Goal: Navigation & Orientation: Find specific page/section

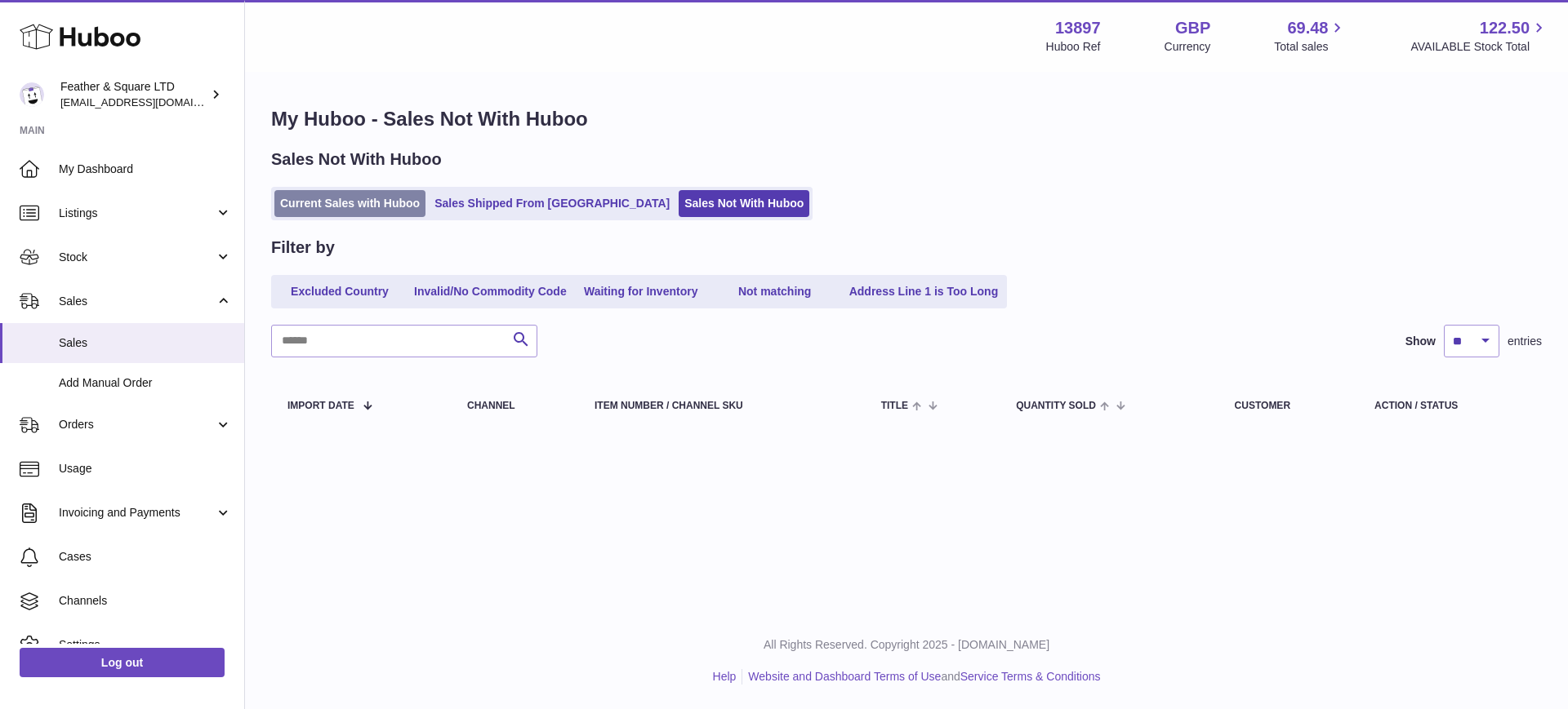
click at [345, 200] on link "Current Sales with Huboo" at bounding box center [349, 203] width 151 height 27
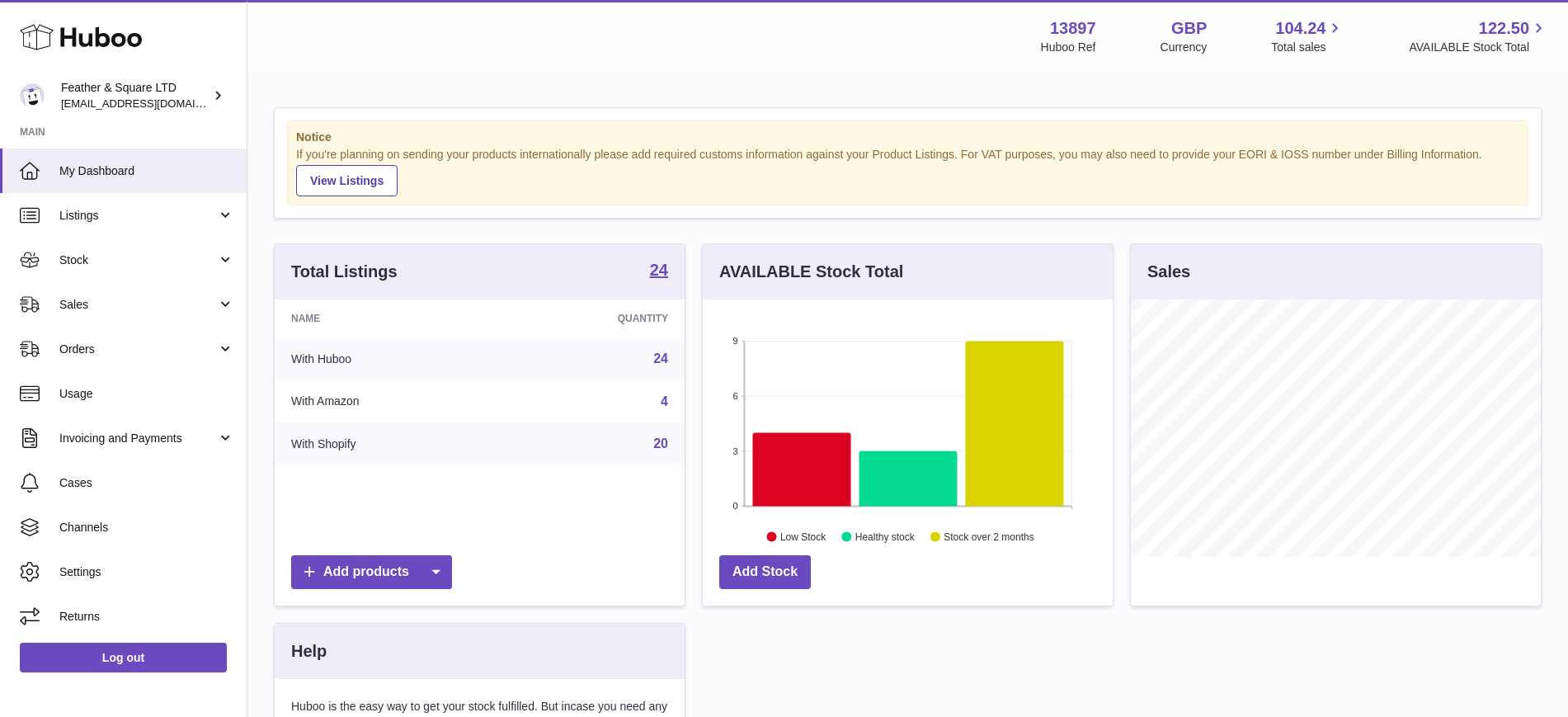
scroll to position [257, 410]
click at [164, 311] on span "Sales" at bounding box center [138, 305] width 158 height 16
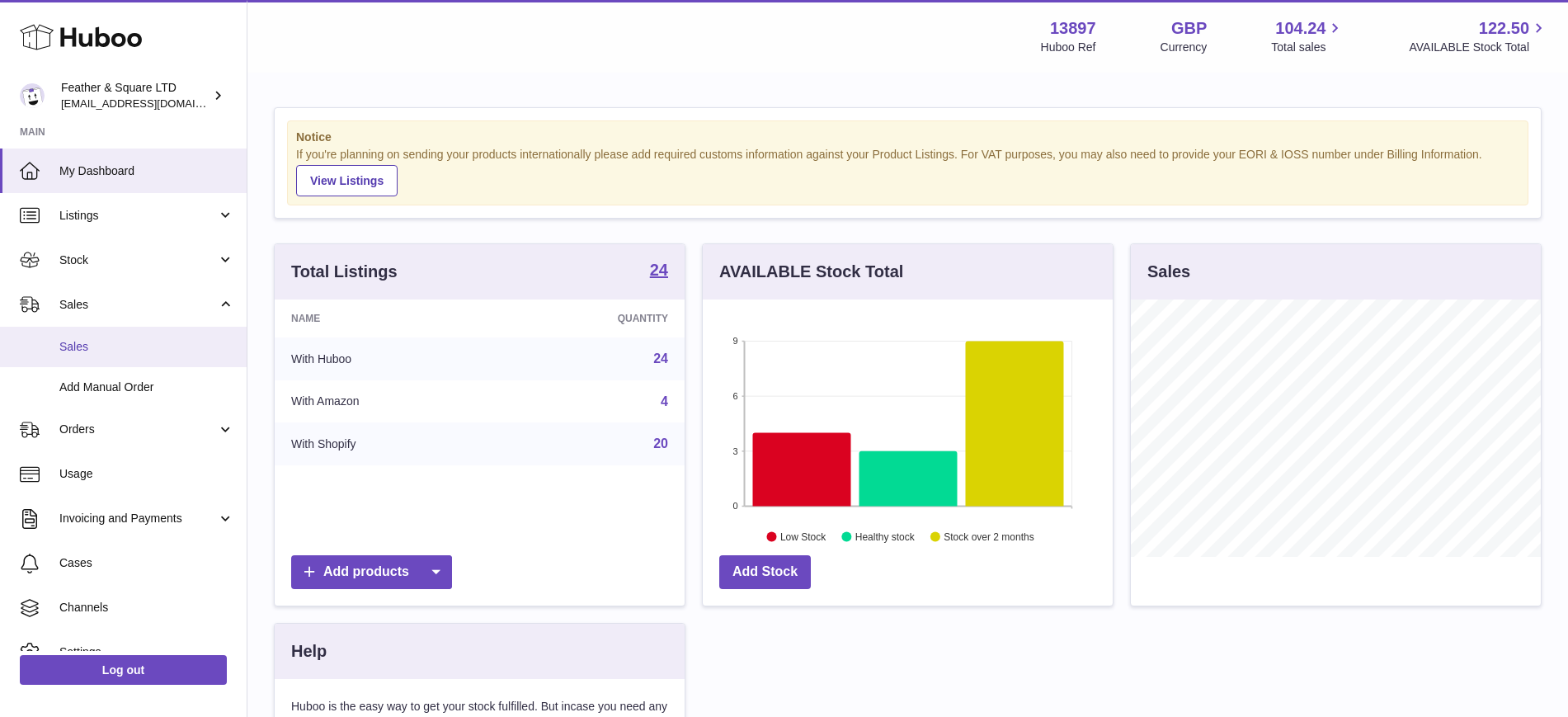
click at [110, 342] on span "Sales" at bounding box center [146, 347] width 175 height 16
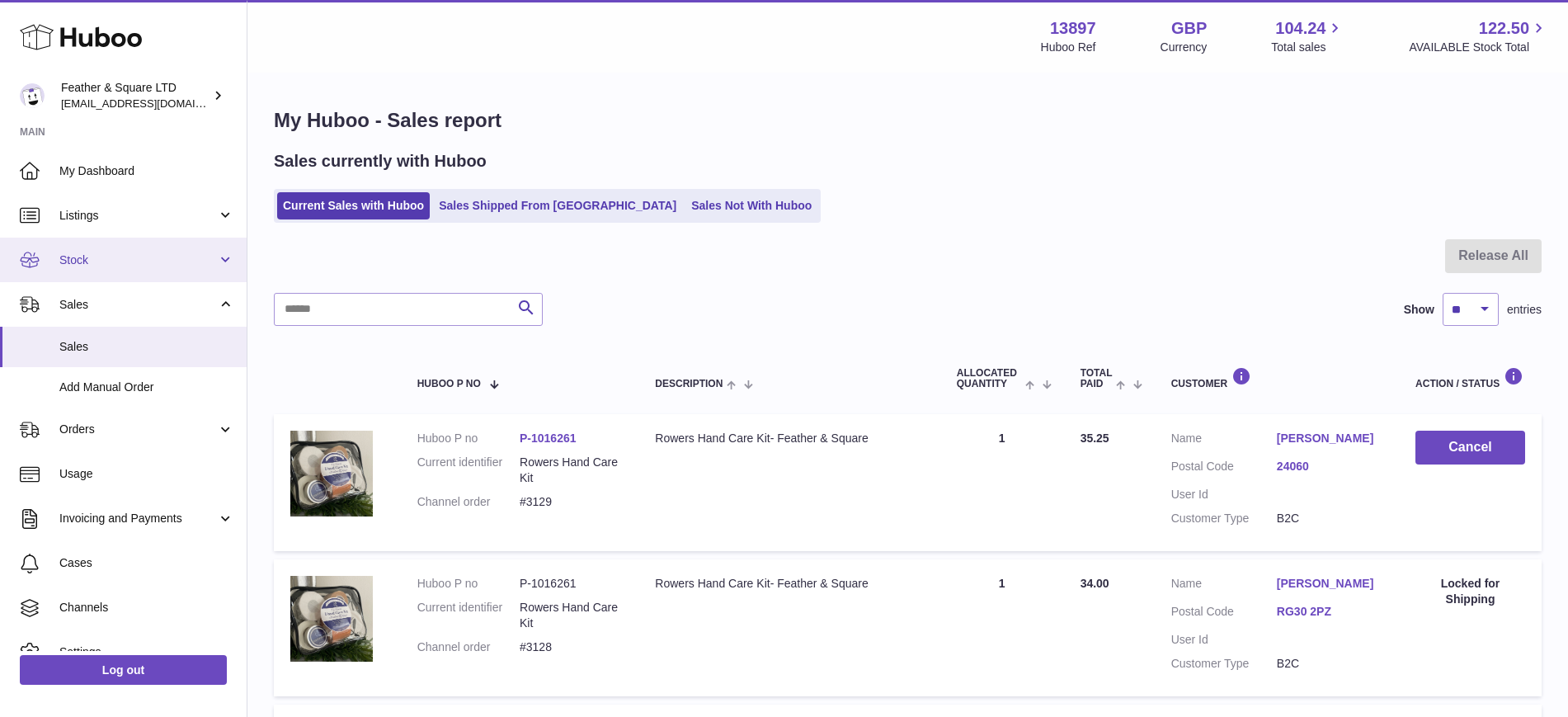
click at [90, 262] on span "Stock" at bounding box center [138, 261] width 158 height 16
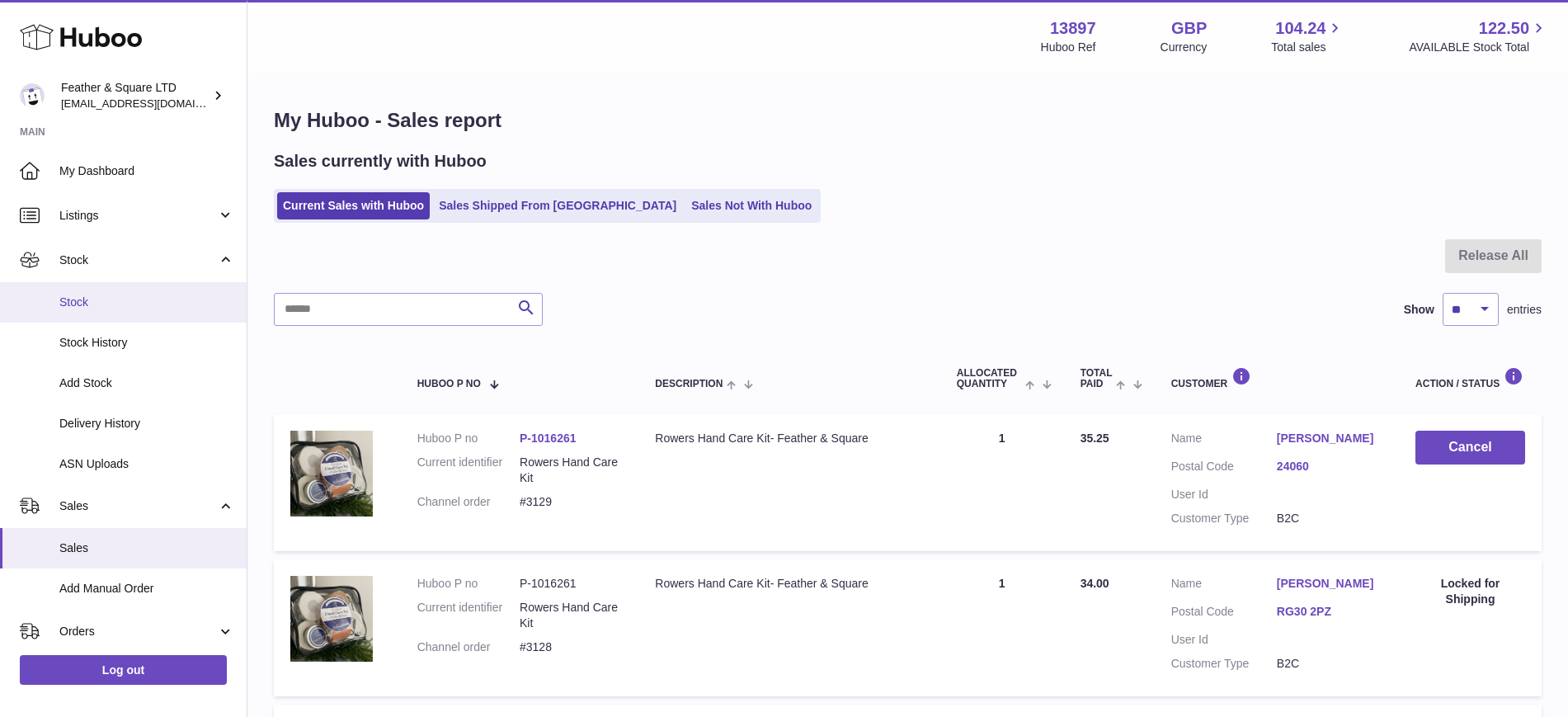
click at [101, 289] on link "Stock" at bounding box center [123, 302] width 247 height 40
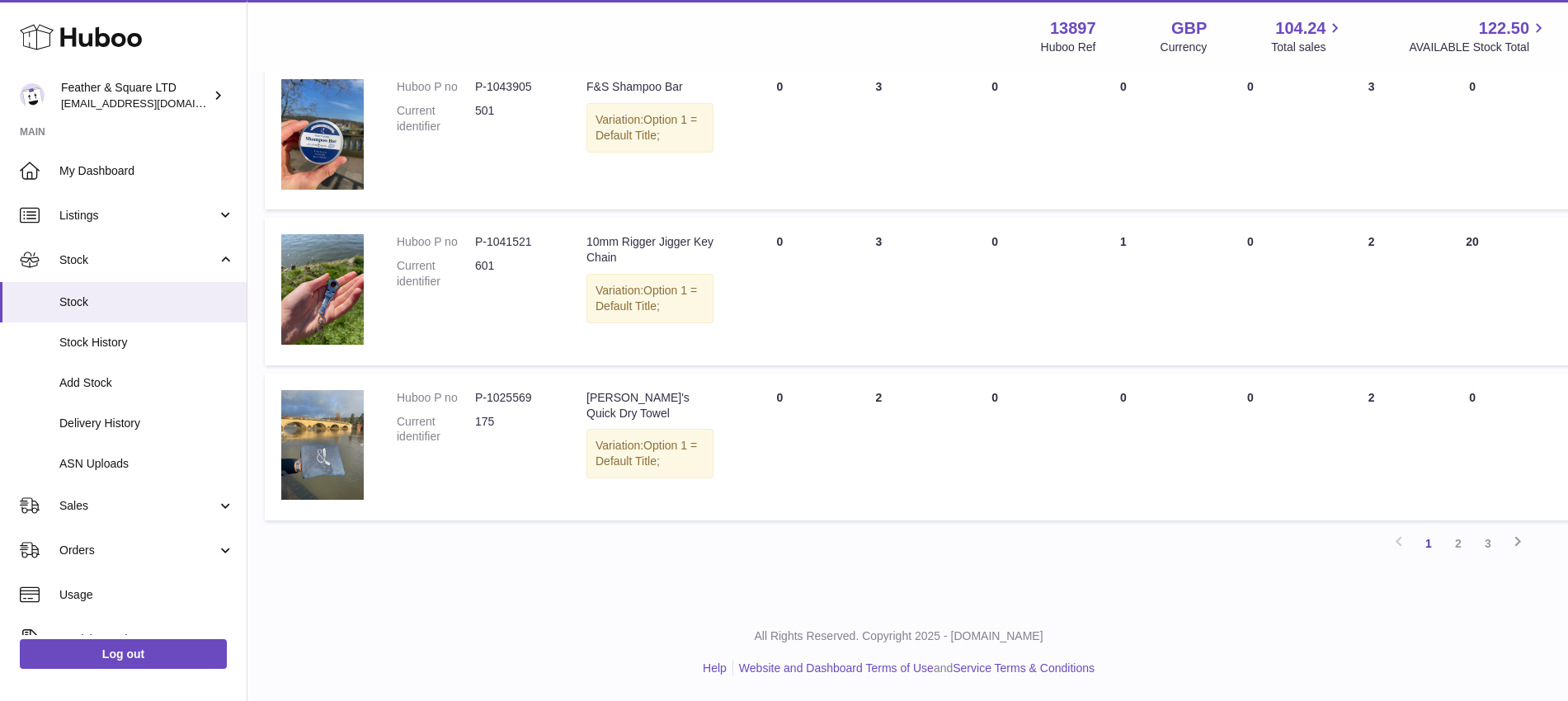
scroll to position [1213, 9]
click at [1458, 559] on link "2" at bounding box center [1458, 544] width 30 height 30
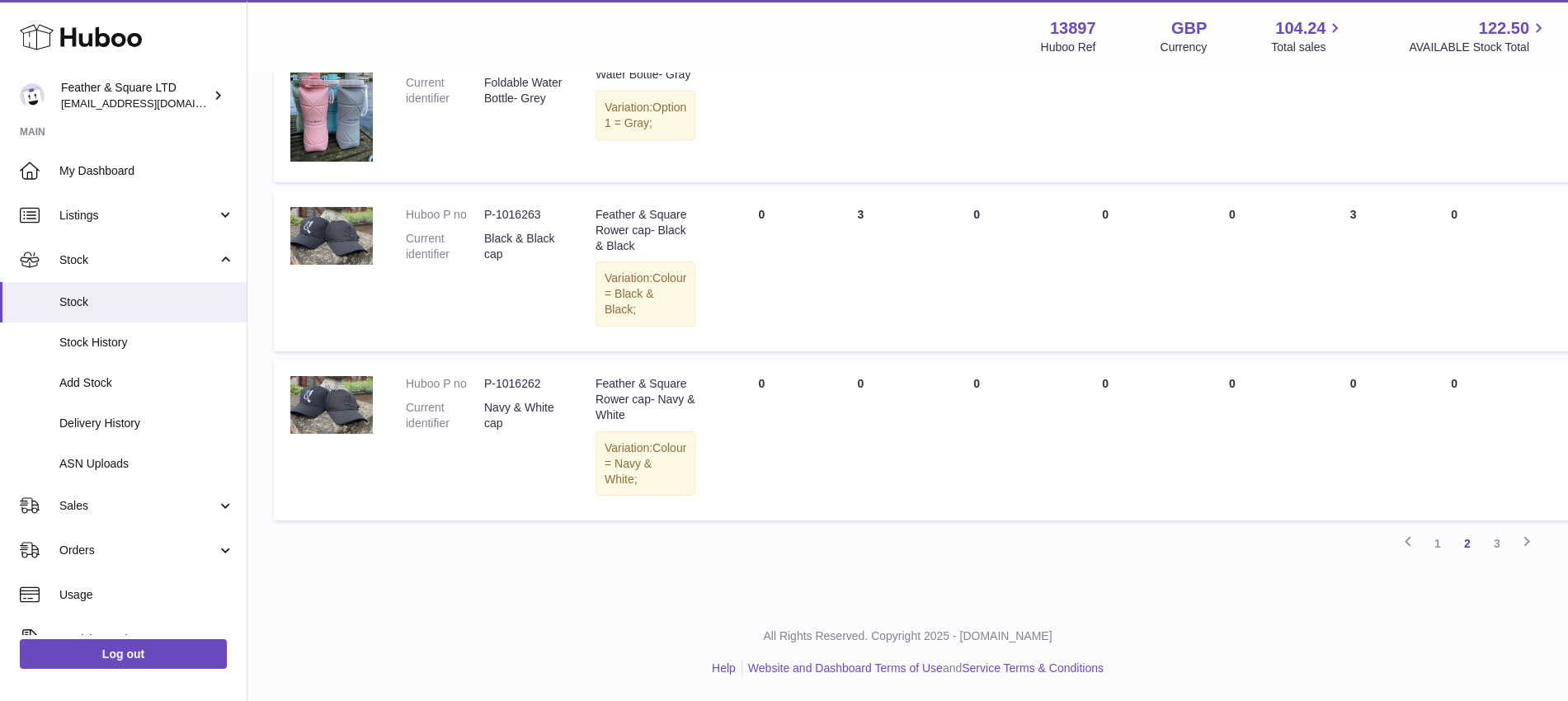
scroll to position [1385, 0]
click at [1489, 559] on link "3" at bounding box center [1497, 544] width 30 height 30
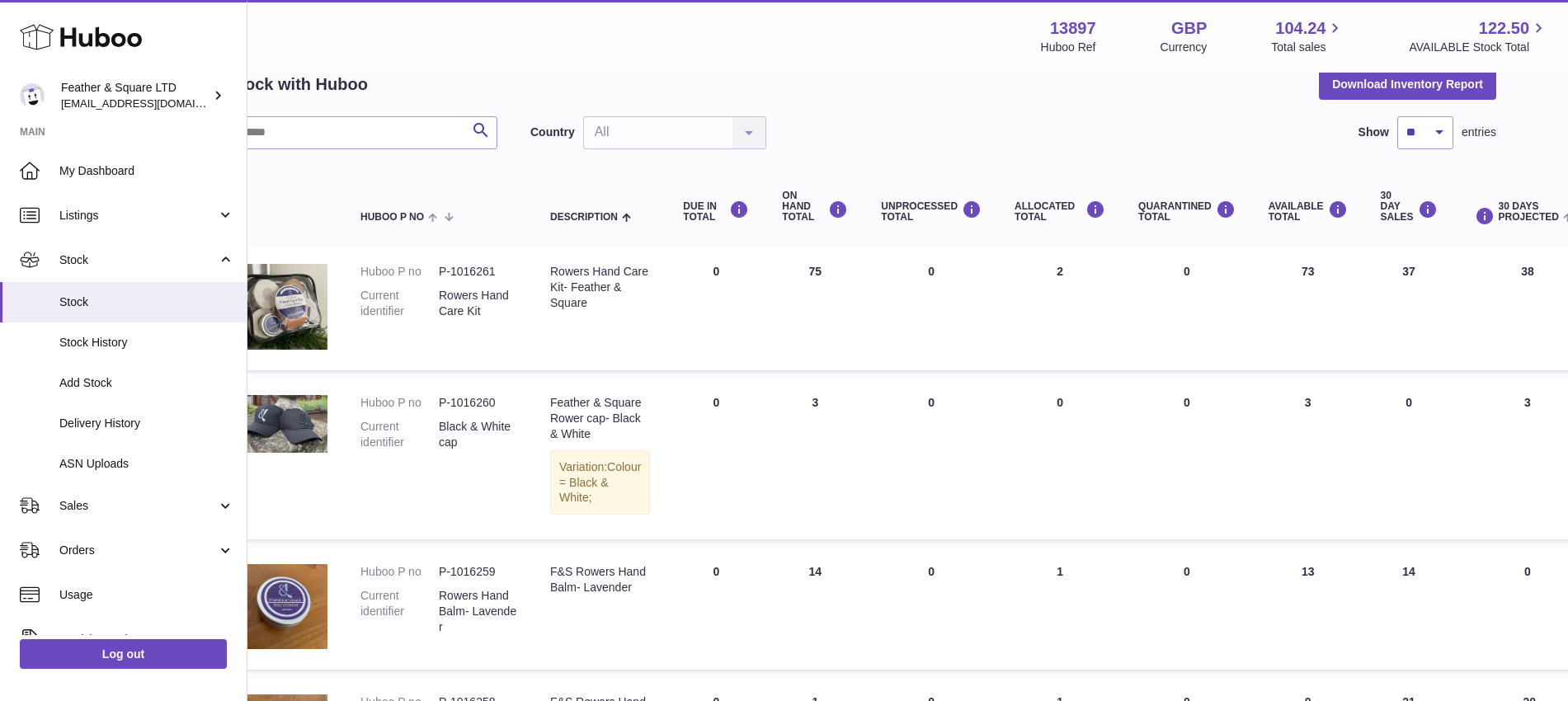
scroll to position [81, 0]
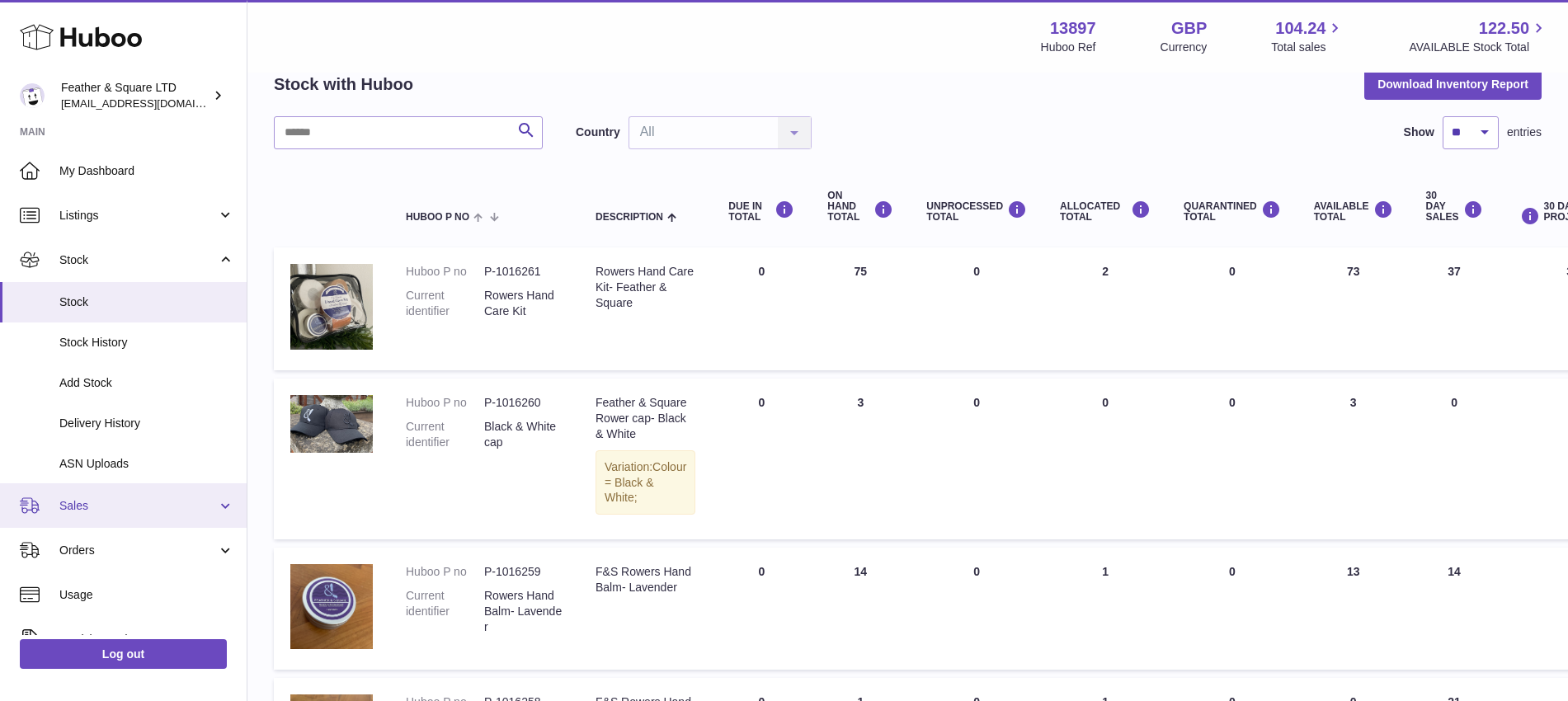
click at [0, 490] on link "Sales" at bounding box center [123, 506] width 247 height 45
